Goal: Task Accomplishment & Management: Complete application form

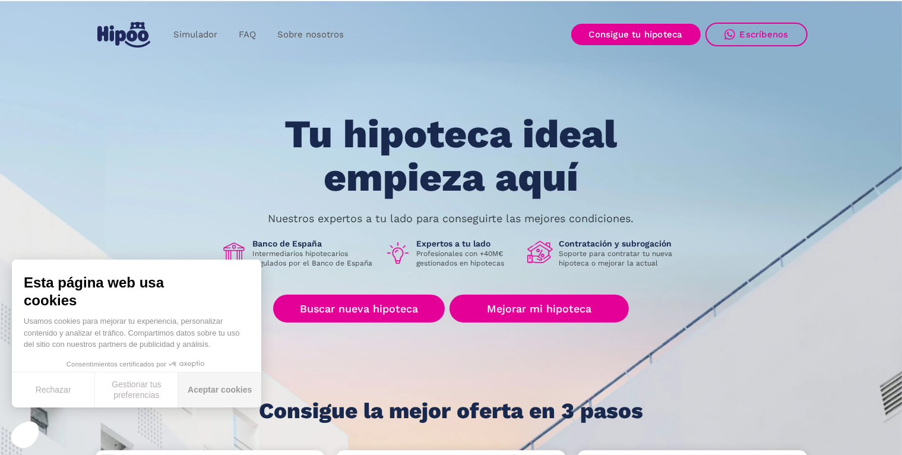
click at [208, 387] on button "Aceptar cookies" at bounding box center [219, 389] width 83 height 35
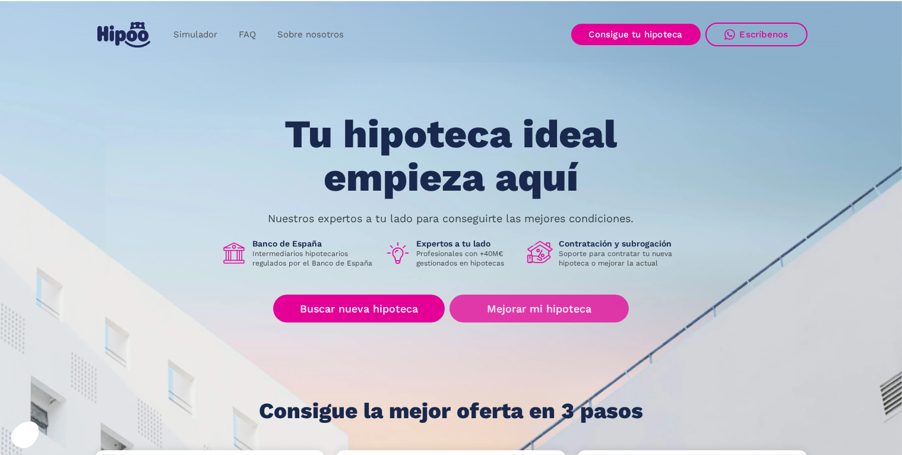
click at [520, 302] on link "Mejorar mi hipoteca" at bounding box center [538, 308] width 179 height 28
